Goal: Transaction & Acquisition: Subscribe to service/newsletter

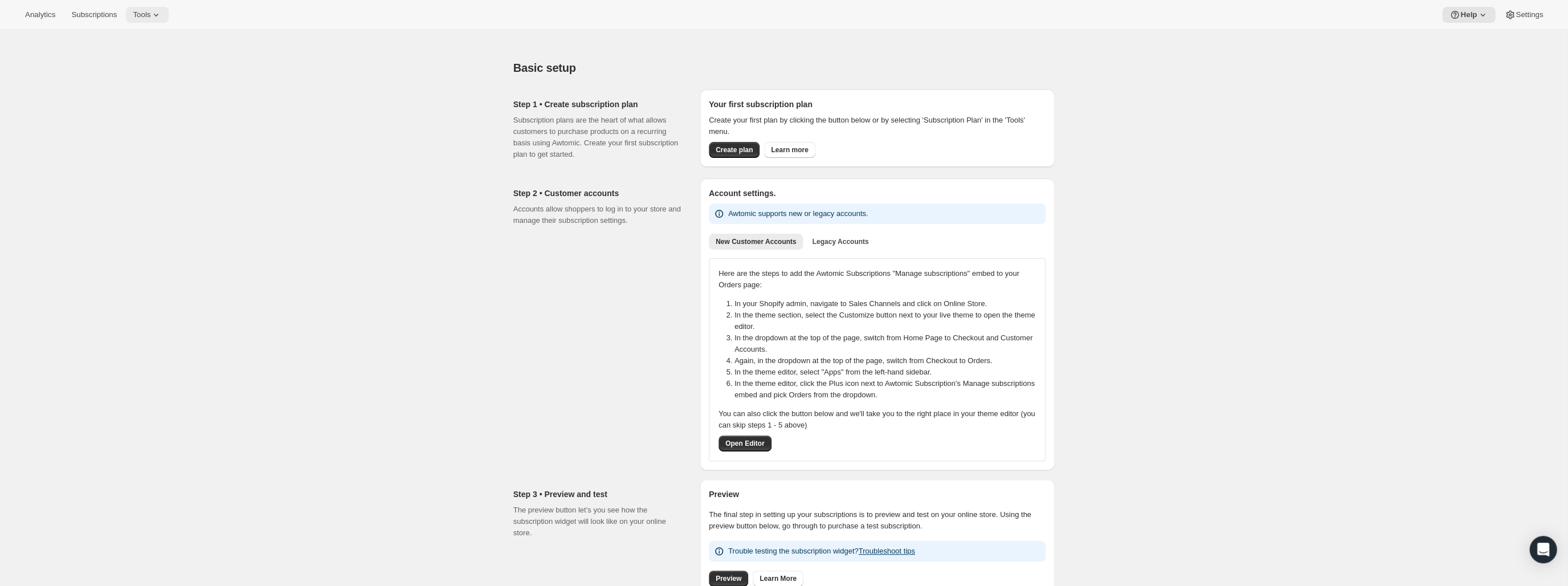
click at [150, 11] on icon at bounding box center [155, 14] width 11 height 11
click at [236, 19] on div "Analytics Subscriptions Tools Help Settings" at bounding box center [784, 15] width 1568 height 31
click at [30, 13] on span "Analytics" at bounding box center [41, 14] width 31 height 9
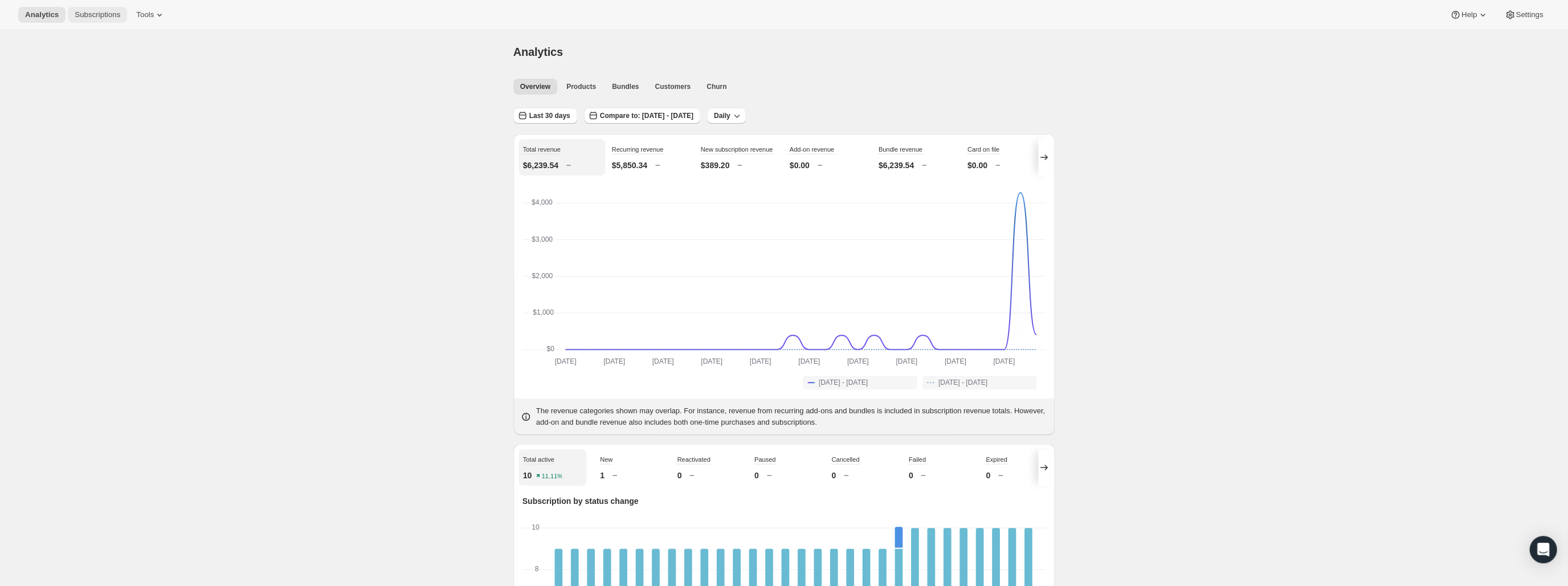
click at [93, 14] on span "Subscriptions" at bounding box center [97, 14] width 46 height 9
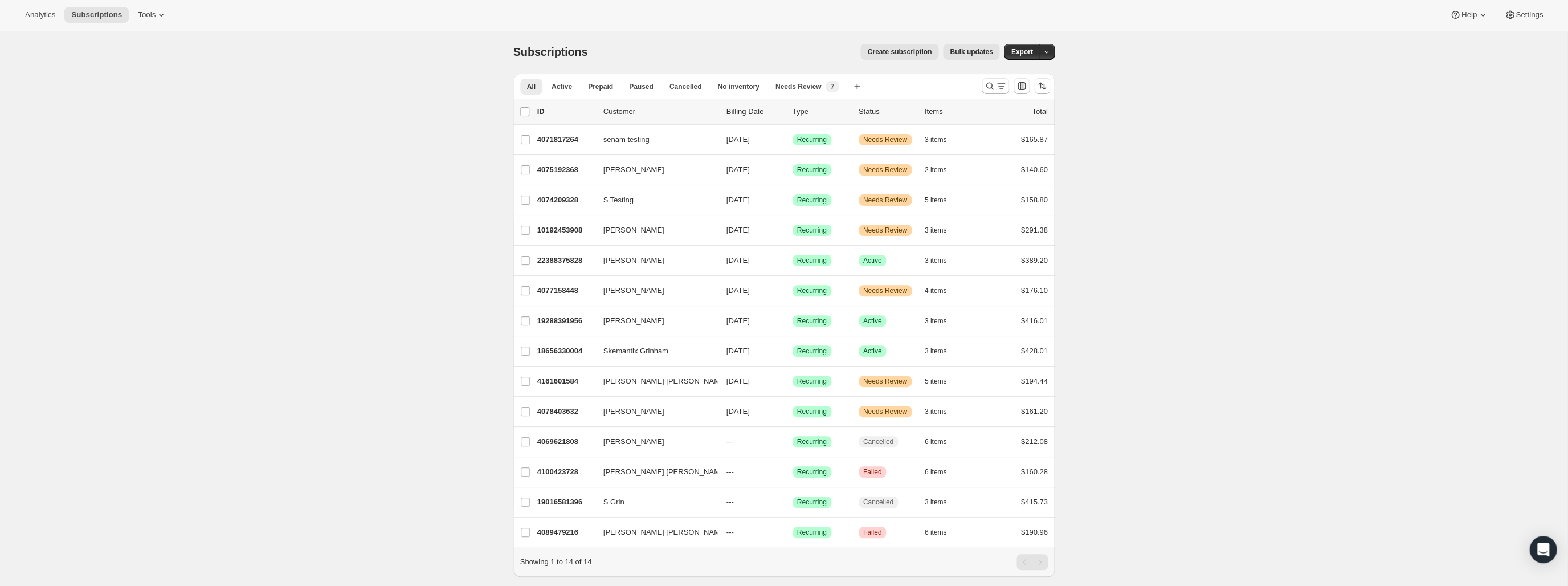
click at [920, 48] on span "Create subscription" at bounding box center [899, 52] width 64 height 9
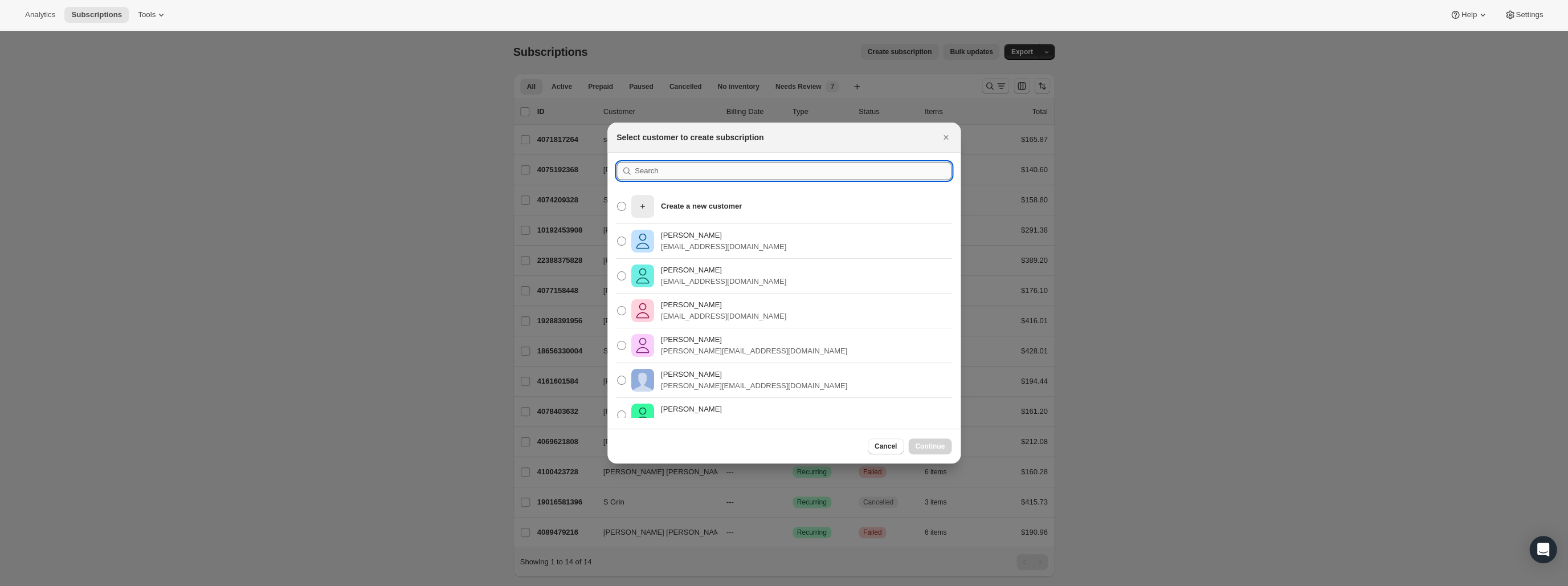
click at [798, 168] on input ":r3o:" at bounding box center [793, 171] width 317 height 19
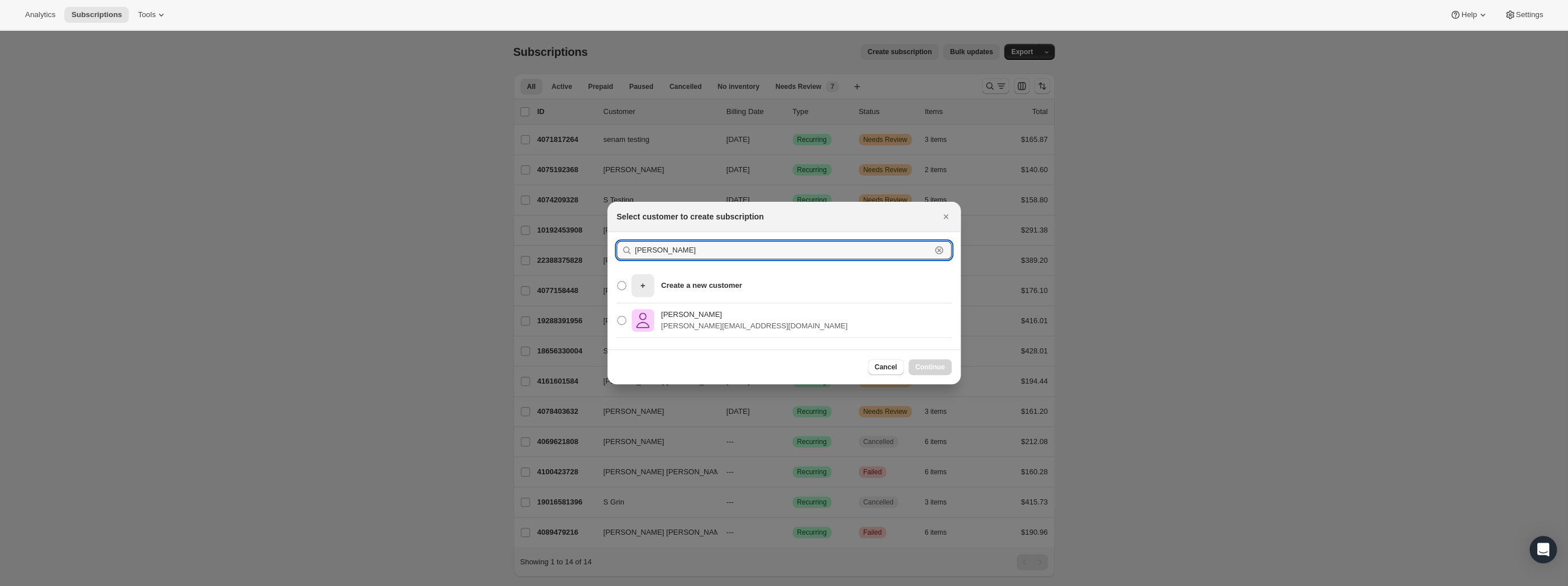
type input "[PERSON_NAME]"
click at [781, 319] on div "[PERSON_NAME] AP Zakarow [EMAIL_ADDRESS][DOMAIN_NAME]" at bounding box center [783, 321] width 353 height 35
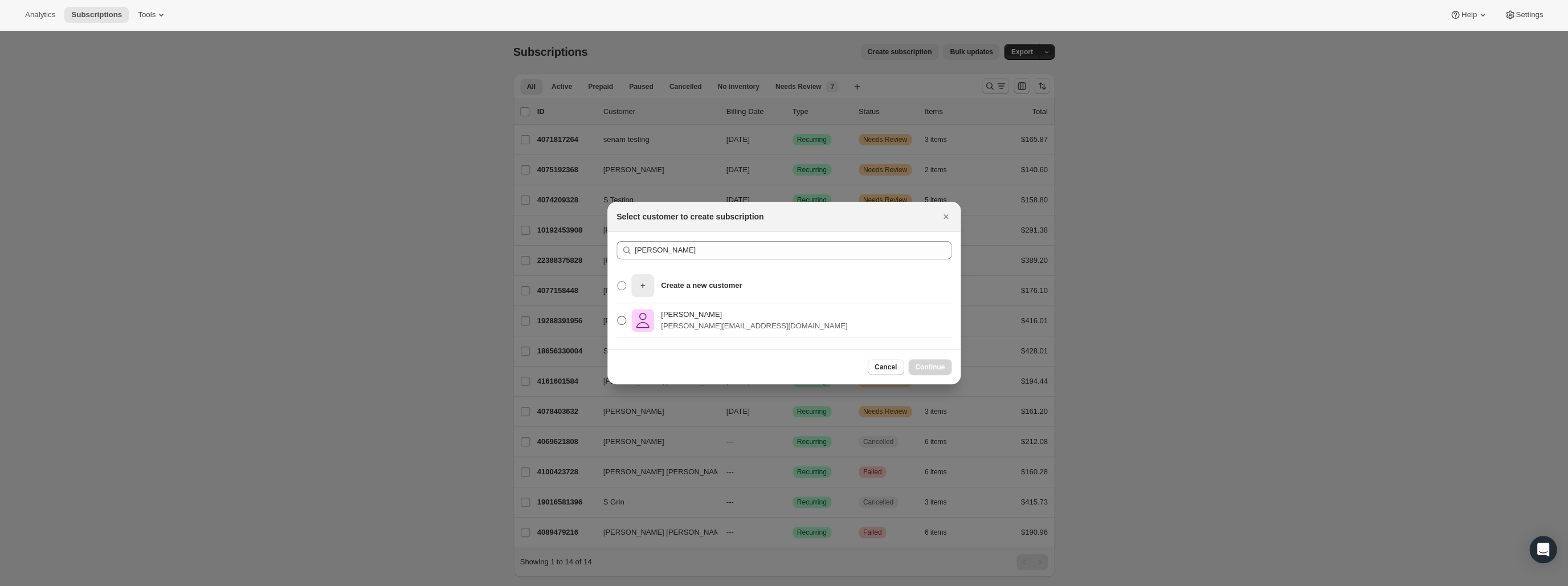
drag, startPoint x: 621, startPoint y: 318, endPoint x: 631, endPoint y: 317, distance: 10.0
click at [624, 318] on span ":r3o:" at bounding box center [621, 320] width 9 height 9
click at [618, 316] on input "[PERSON_NAME] AP Zakarow [EMAIL_ADDRESS][DOMAIN_NAME]" at bounding box center [617, 315] width 1 height 1
radio input "true"
click at [938, 366] on span "Continue" at bounding box center [929, 366] width 30 height 9
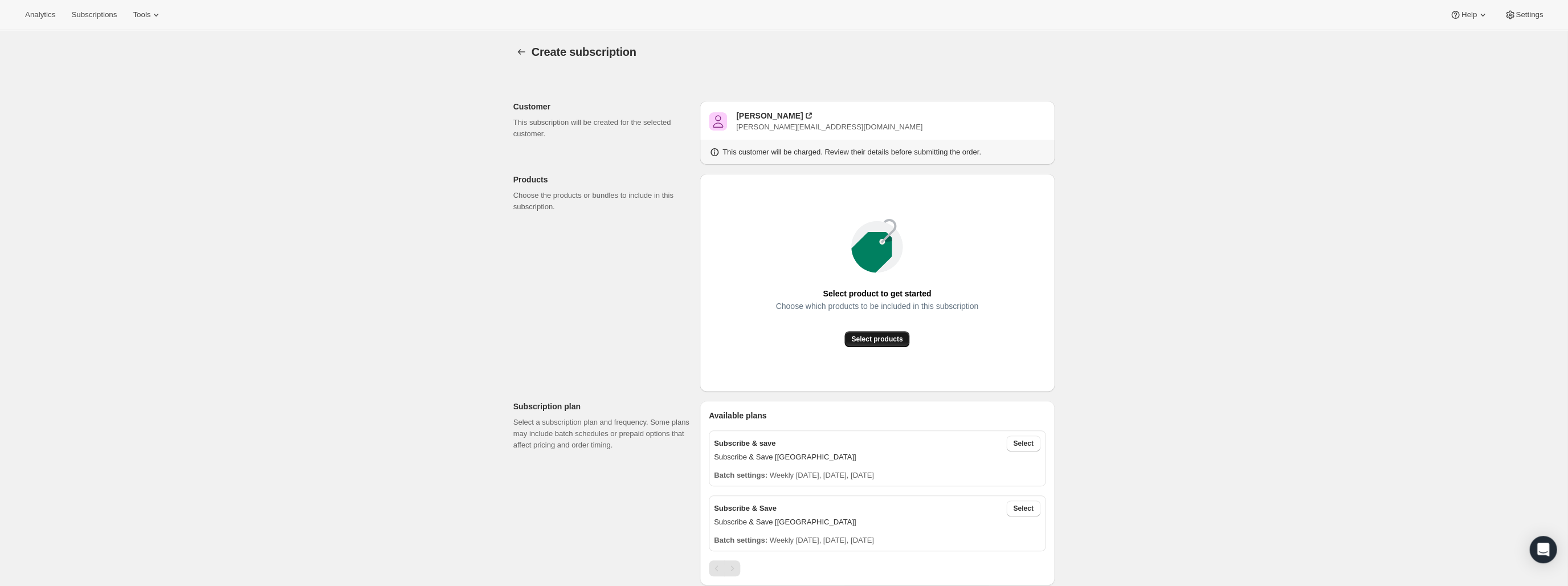
click at [883, 333] on button "Select products" at bounding box center [876, 338] width 65 height 16
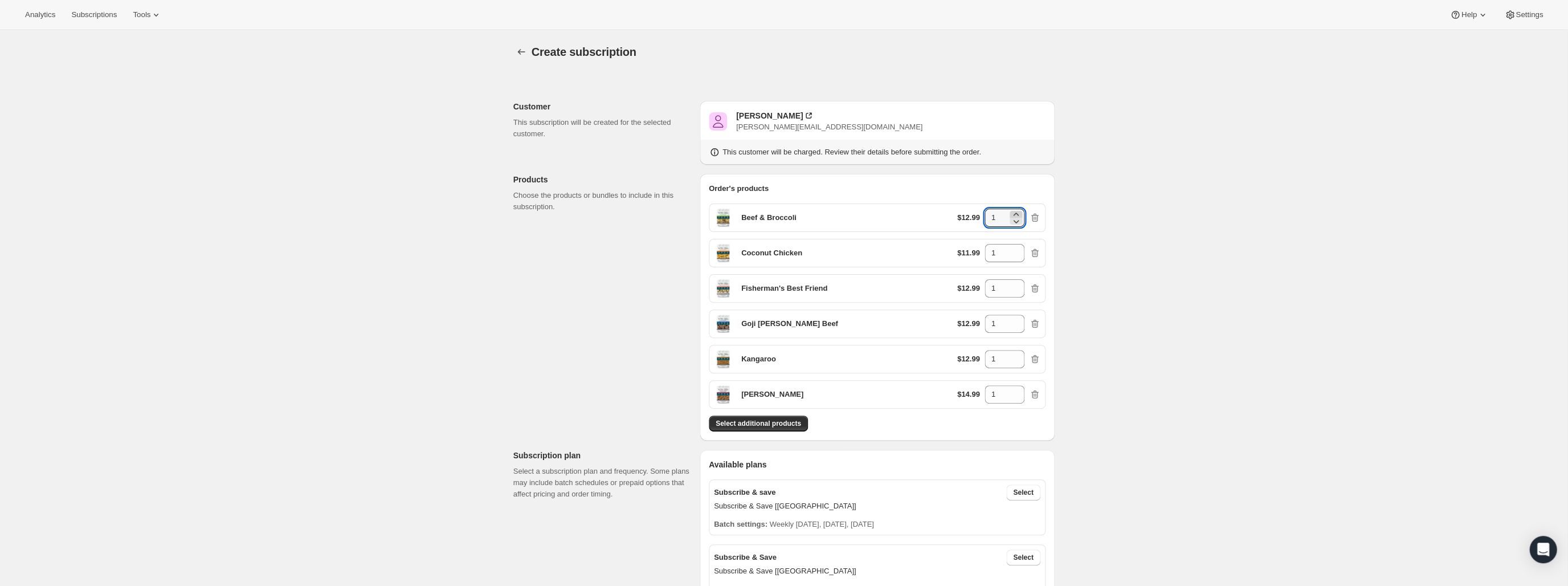
click at [1017, 214] on icon at bounding box center [1015, 214] width 11 height 11
type input "3"
click at [1015, 247] on icon at bounding box center [1015, 249] width 11 height 11
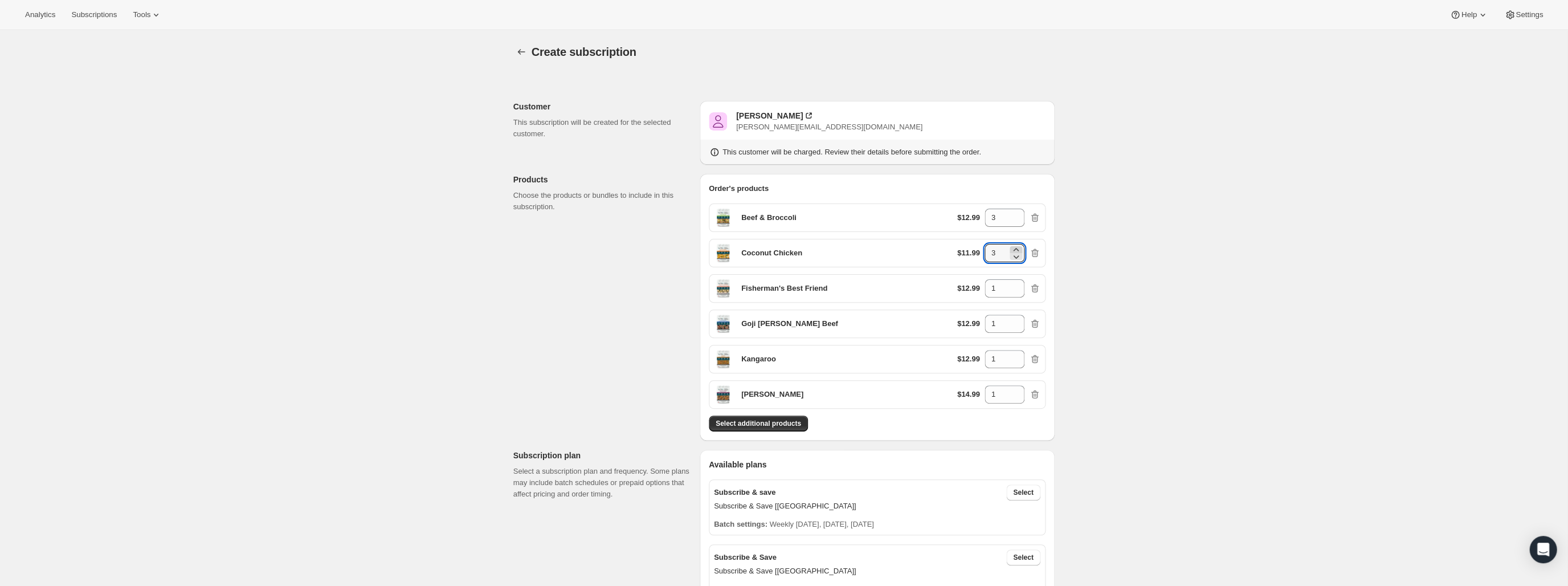
click at [1015, 247] on icon at bounding box center [1015, 249] width 11 height 11
drag, startPoint x: 1016, startPoint y: 254, endPoint x: 1019, endPoint y: 271, distance: 17.3
click at [1017, 256] on icon at bounding box center [1015, 256] width 11 height 11
type input "3"
click at [1016, 282] on icon at bounding box center [1015, 284] width 11 height 11
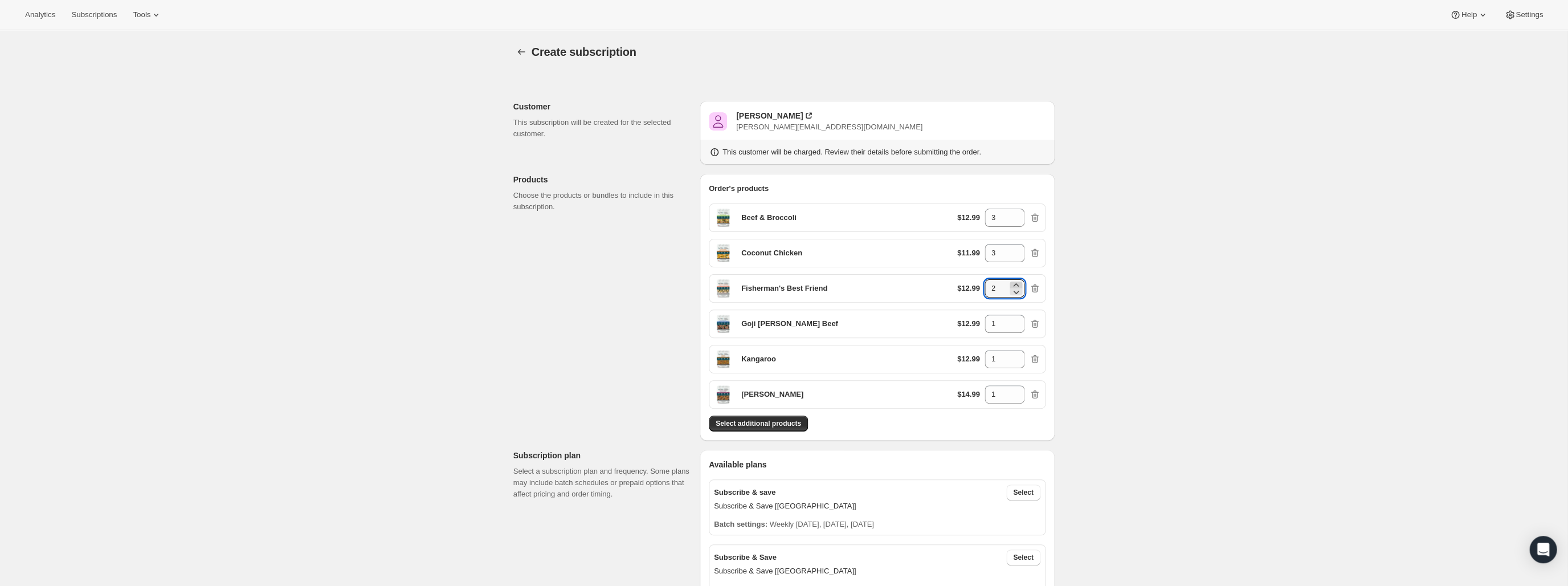
click at [1016, 282] on icon at bounding box center [1015, 284] width 11 height 11
click at [1015, 291] on icon at bounding box center [1015, 291] width 11 height 11
type input "3"
click at [1017, 319] on icon at bounding box center [1015, 320] width 11 height 11
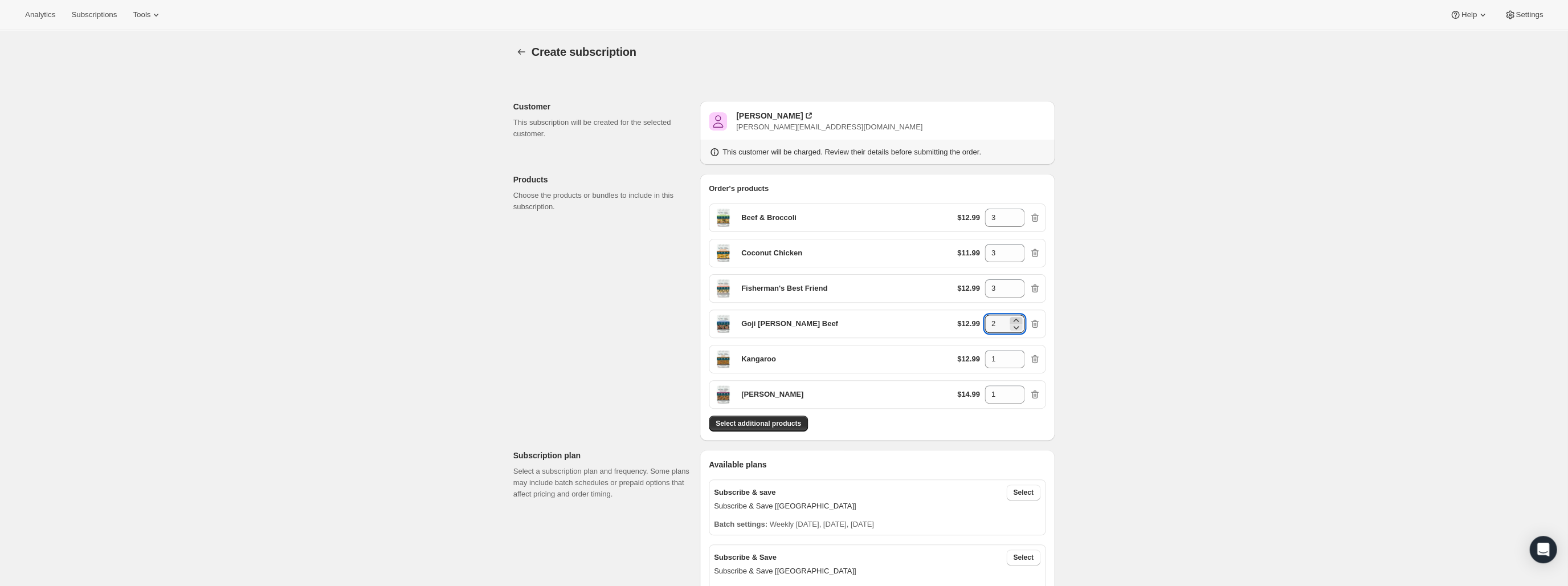
click at [1017, 319] on icon at bounding box center [1015, 320] width 11 height 11
type input "3"
click at [1017, 353] on icon at bounding box center [1015, 355] width 11 height 11
click at [1015, 361] on icon at bounding box center [1015, 362] width 11 height 11
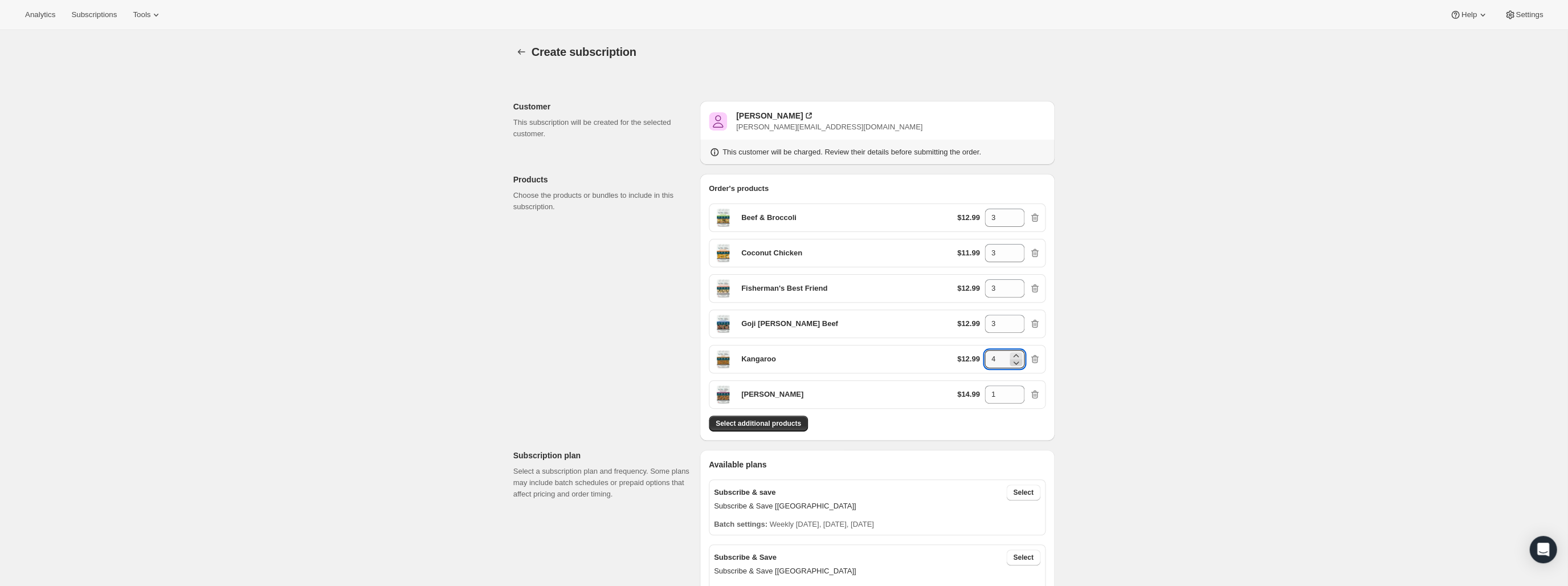
type input "3"
click at [1015, 387] on icon at bounding box center [1015, 390] width 11 height 11
type input "3"
click at [1013, 421] on div "Select additional products" at bounding box center [876, 423] width 336 height 16
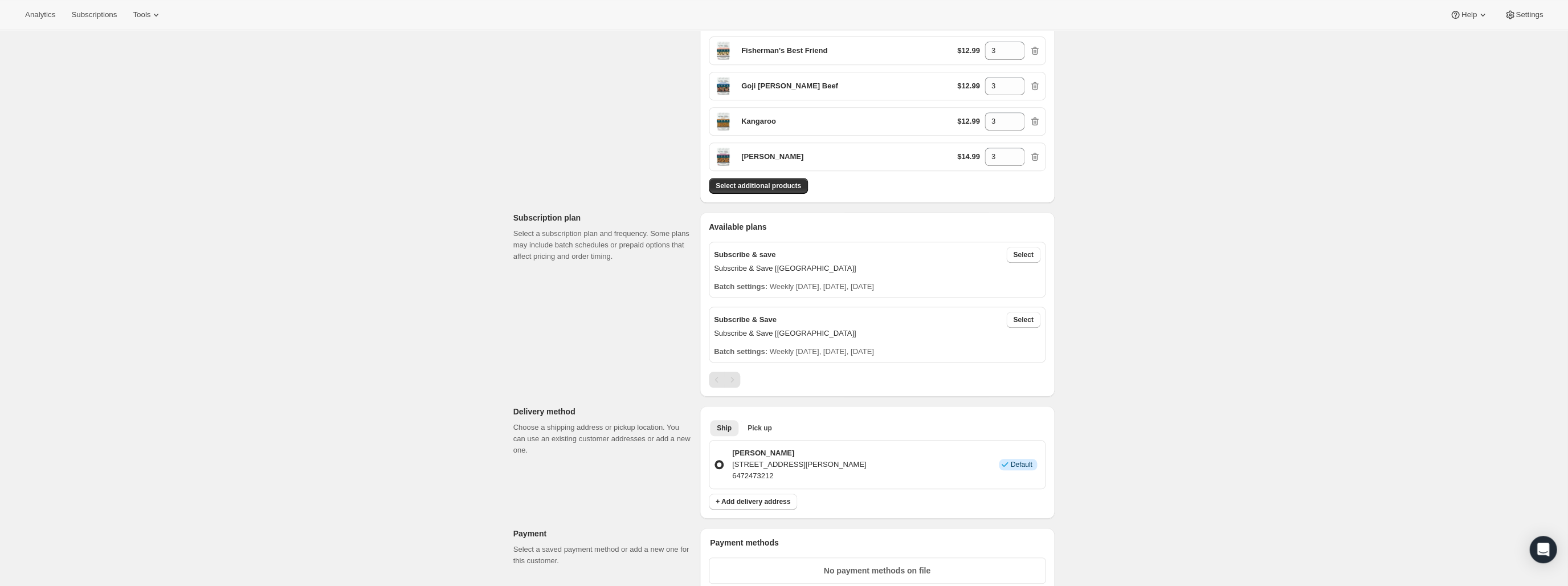
scroll to position [239, 0]
click at [1024, 252] on span "Select" at bounding box center [1023, 254] width 20 height 9
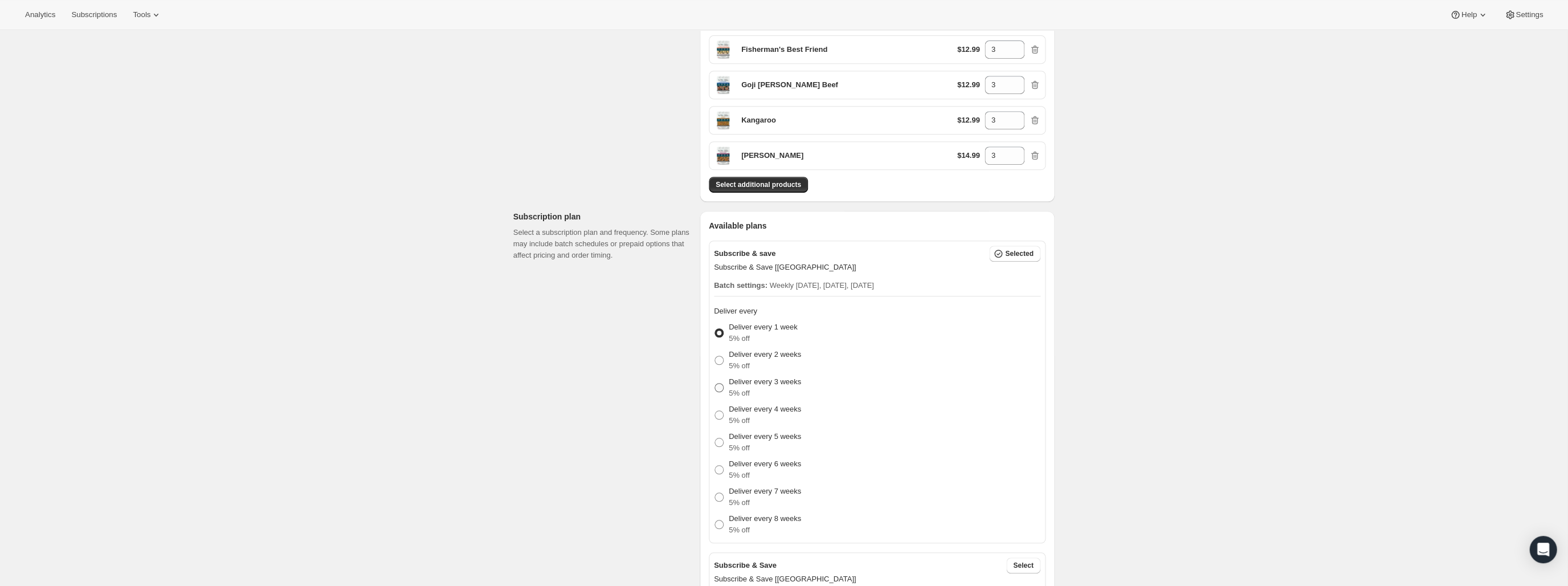
click at [766, 378] on p "Deliver every 3 weeks" at bounding box center [765, 382] width 72 height 11
click at [714, 383] on input "Deliver every 3 weeks 5% off" at bounding box center [714, 383] width 1 height 1
radio input "true"
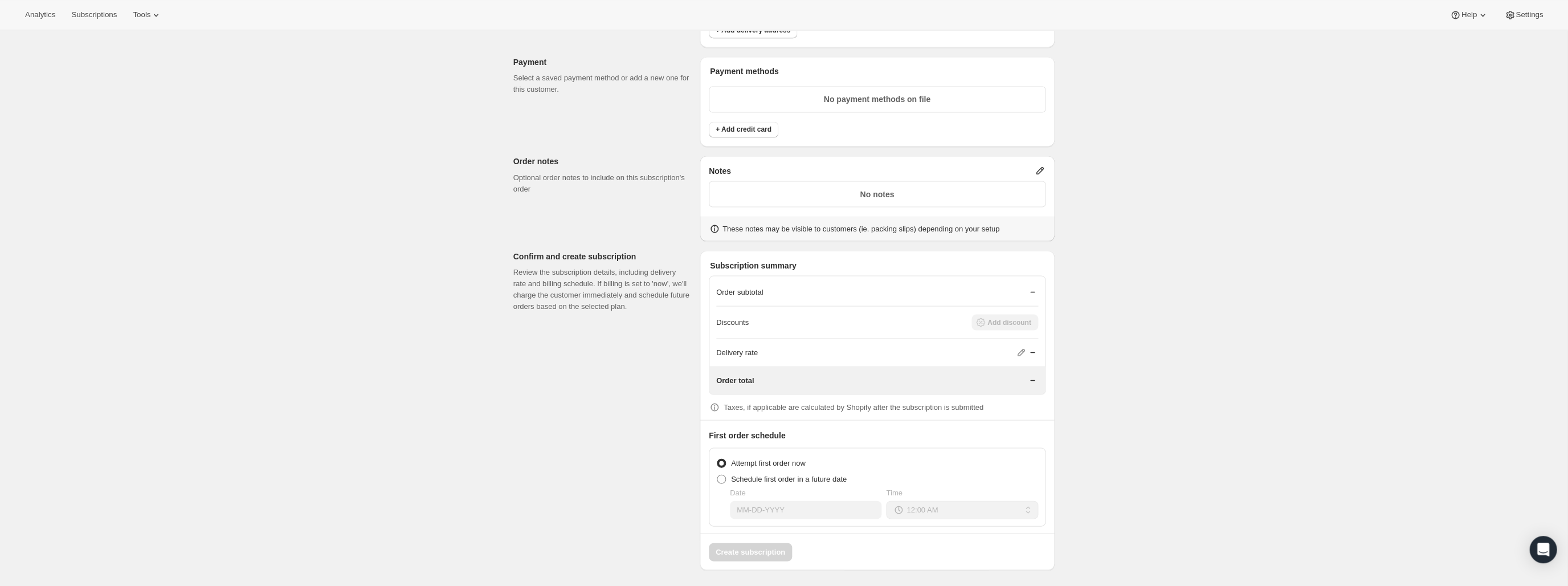
scroll to position [955, 0]
click at [767, 91] on div "No payment methods on file" at bounding box center [876, 100] width 336 height 26
click at [748, 128] on span "+ Add credit card" at bounding box center [743, 131] width 56 height 9
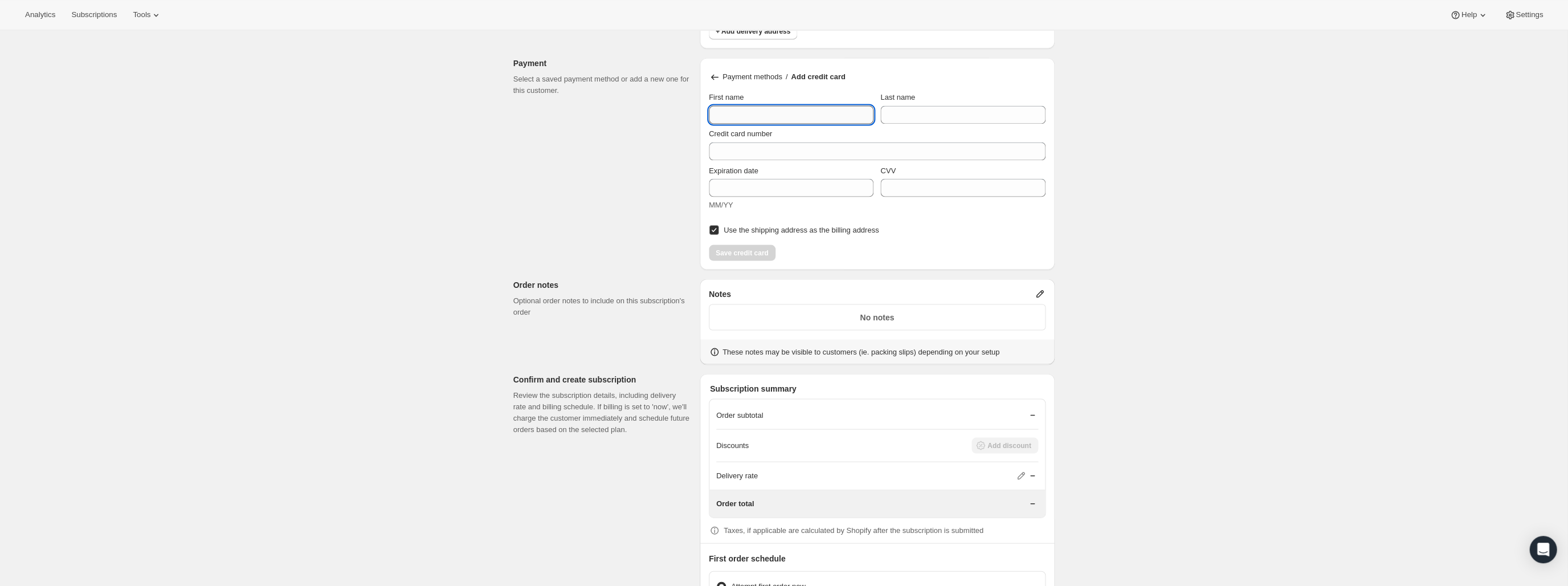
click at [749, 110] on input "First name" at bounding box center [791, 114] width 164 height 19
type input "[PERSON_NAME]"
type input "Zakarow"
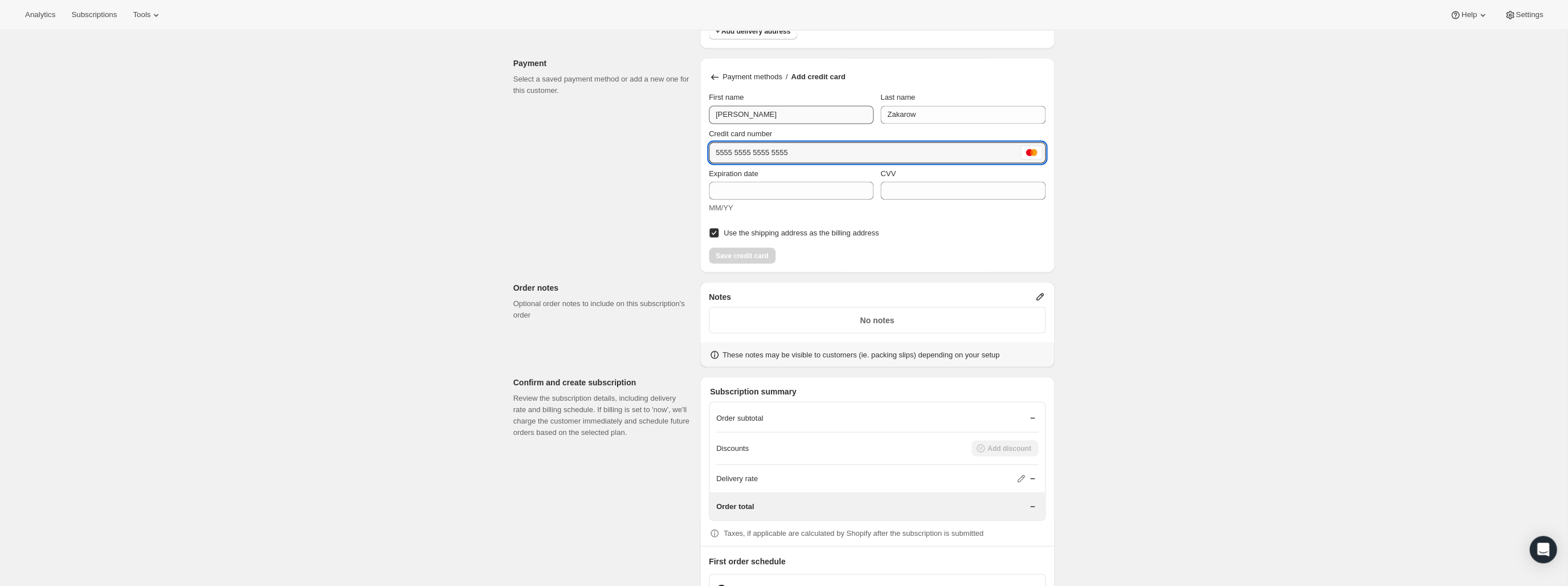
type input "5555 5555 5555 5555"
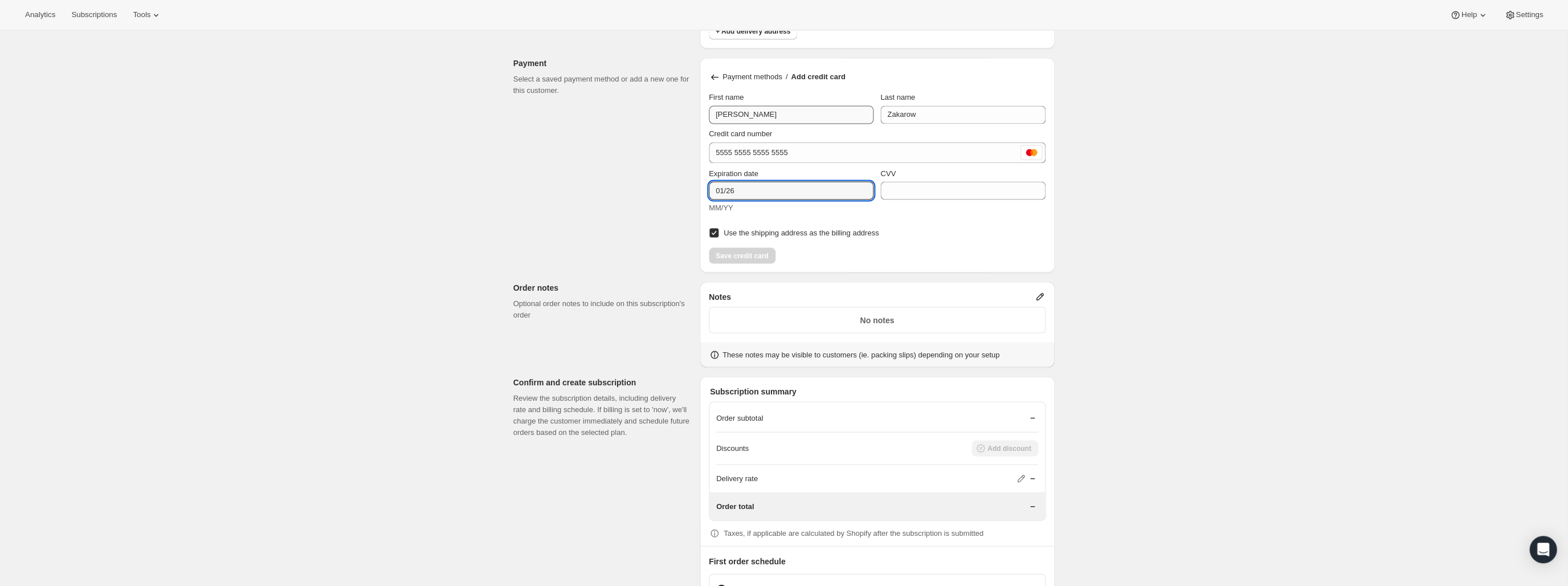
type input "01/26"
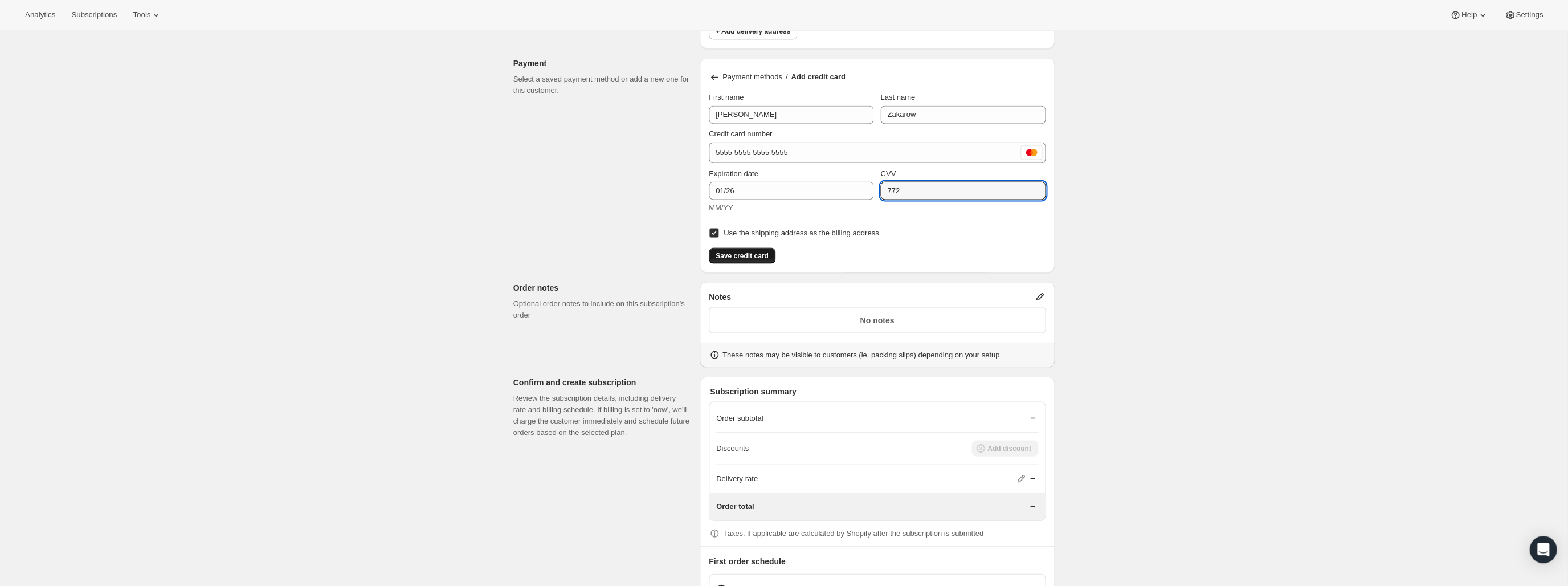
type input "772"
click at [749, 254] on span "Save credit card" at bounding box center [742, 255] width 53 height 9
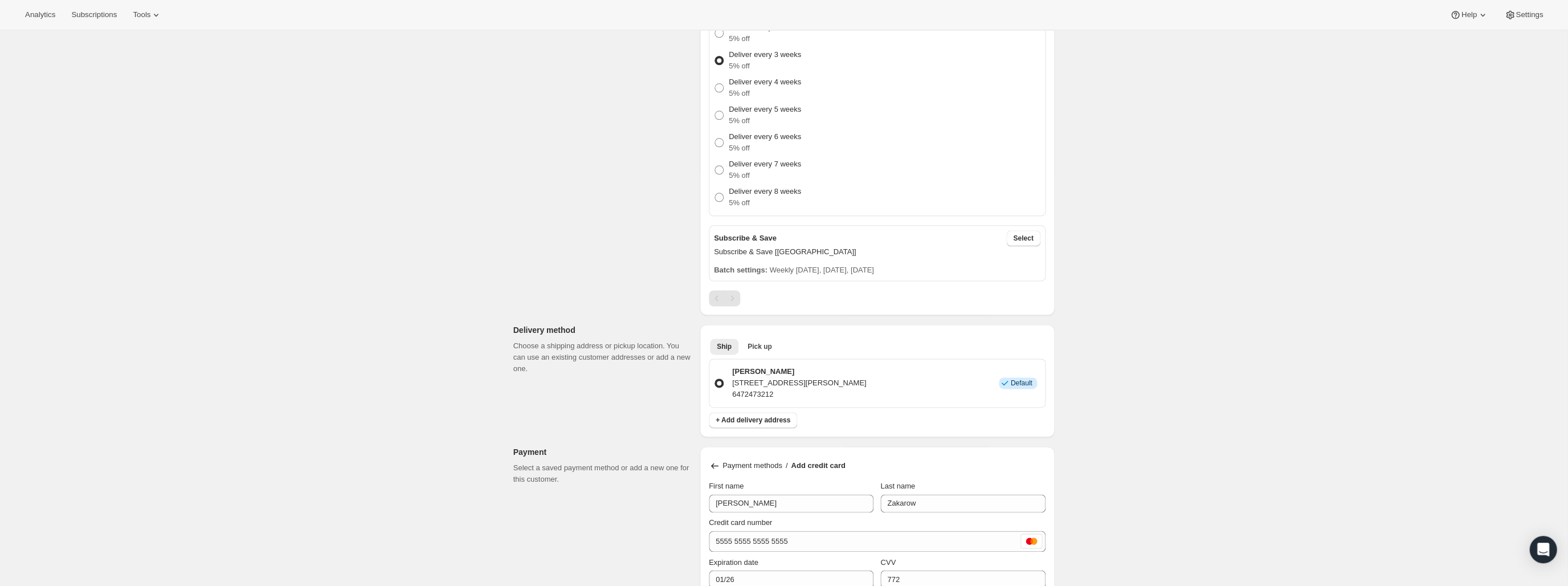
scroll to position [566, 0]
